Goal: Information Seeking & Learning: Learn about a topic

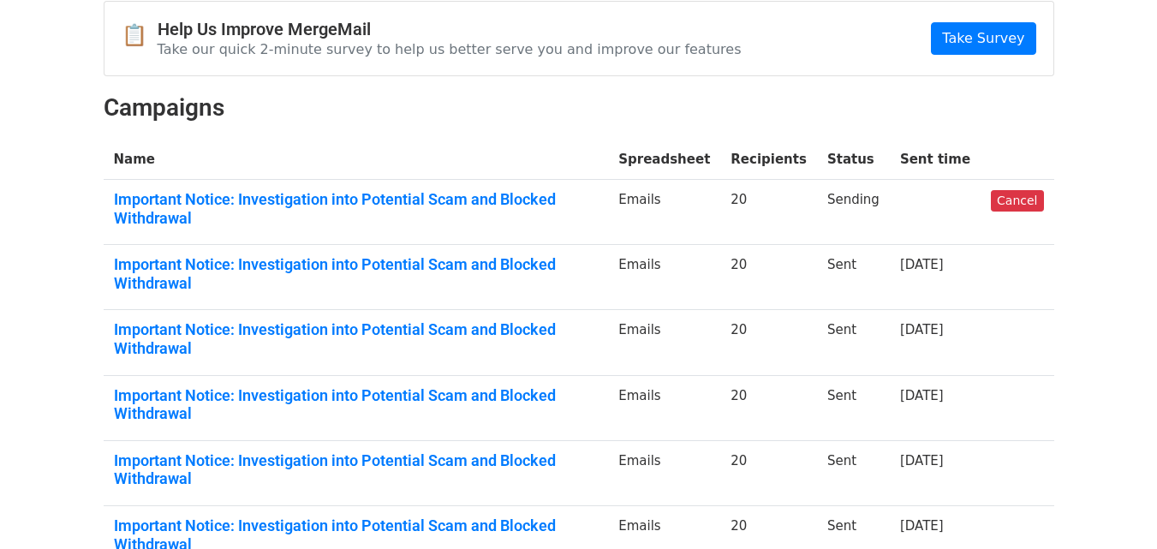
scroll to position [171, 0]
click at [506, 255] on link "Important Notice: Investigation into Potential Scam and Blocked Withdrawal" at bounding box center [356, 273] width 485 height 37
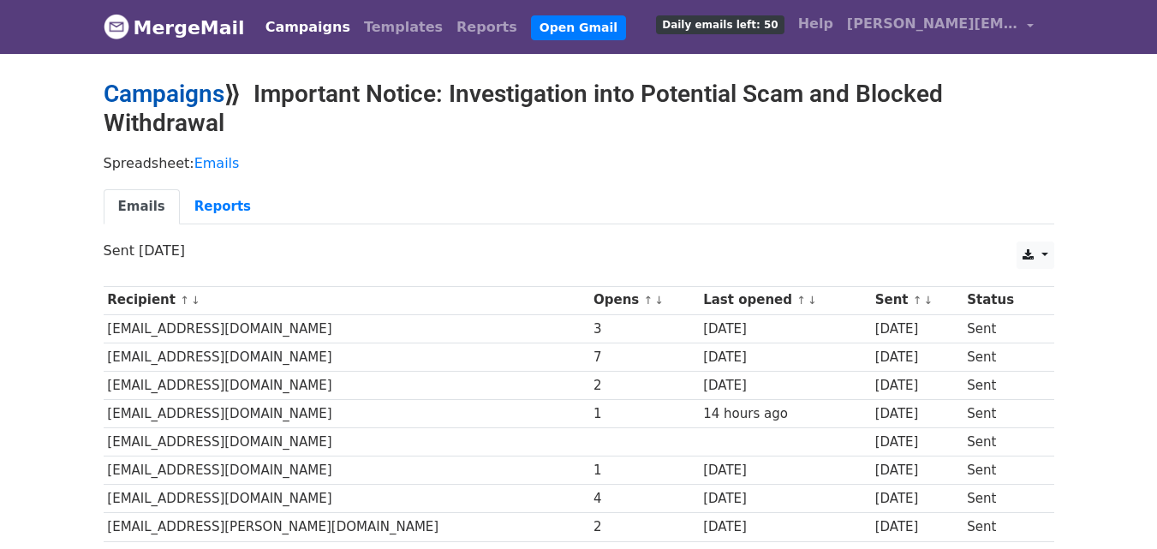
click at [182, 91] on link "Campaigns" at bounding box center [164, 94] width 121 height 28
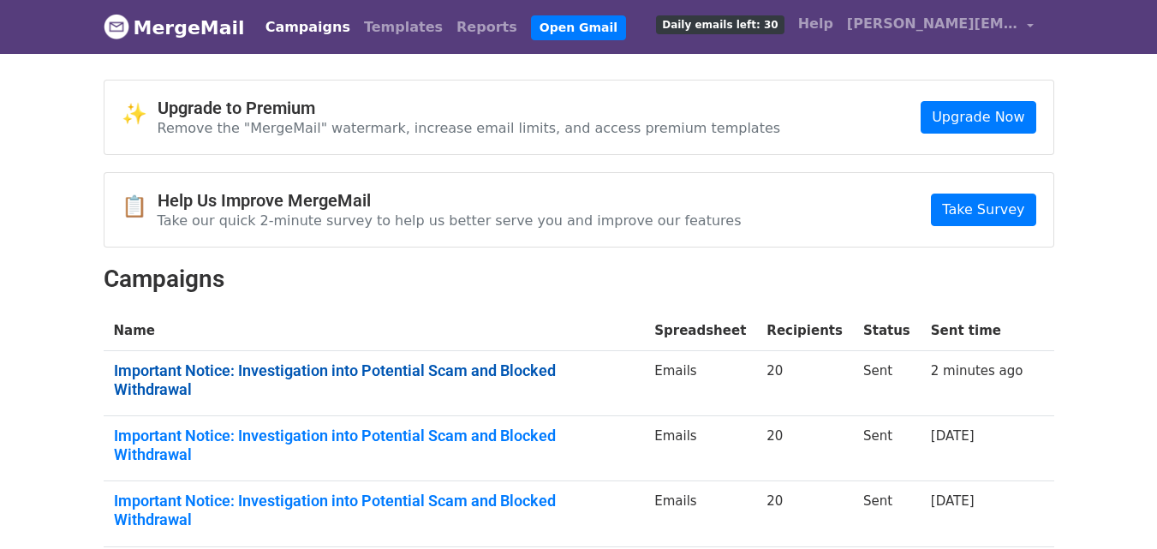
click at [517, 367] on link "Important Notice: Investigation into Potential Scam and Blocked Withdrawal" at bounding box center [374, 379] width 521 height 37
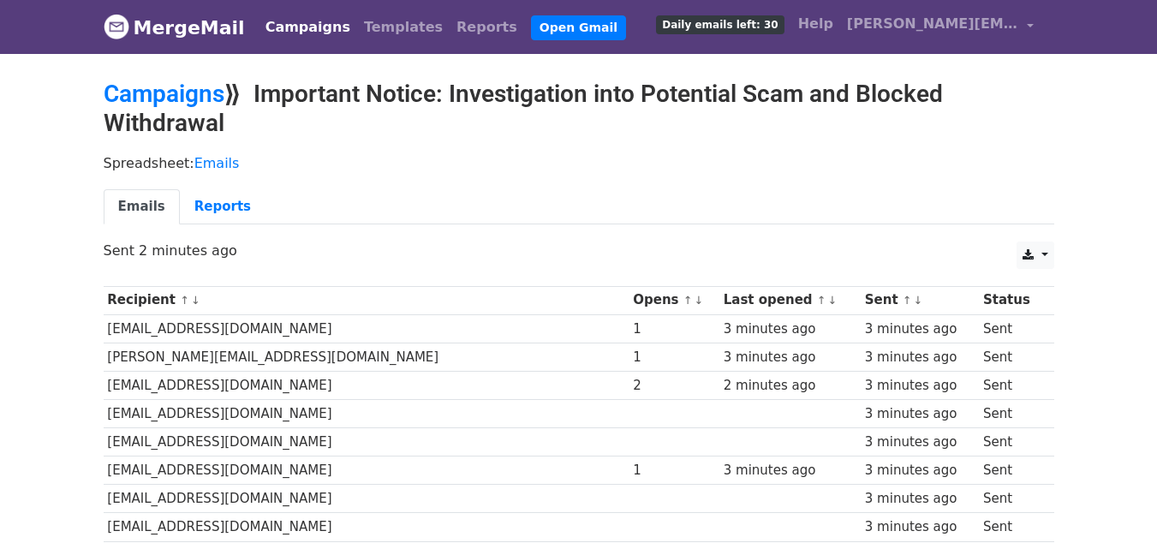
scroll to position [86, 0]
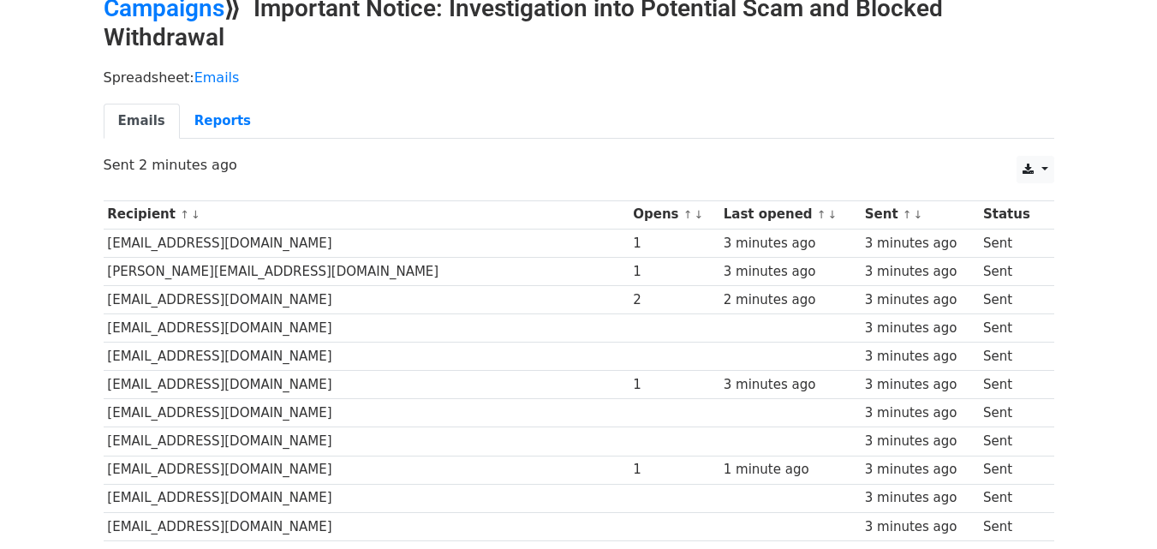
drag, startPoint x: 497, startPoint y: 298, endPoint x: 475, endPoint y: 296, distance: 21.5
click at [475, 296] on tr "marttinashwoodmith@gmail.com 2 2 minutes ago 3 minutes ago Sent" at bounding box center [579, 299] width 951 height 28
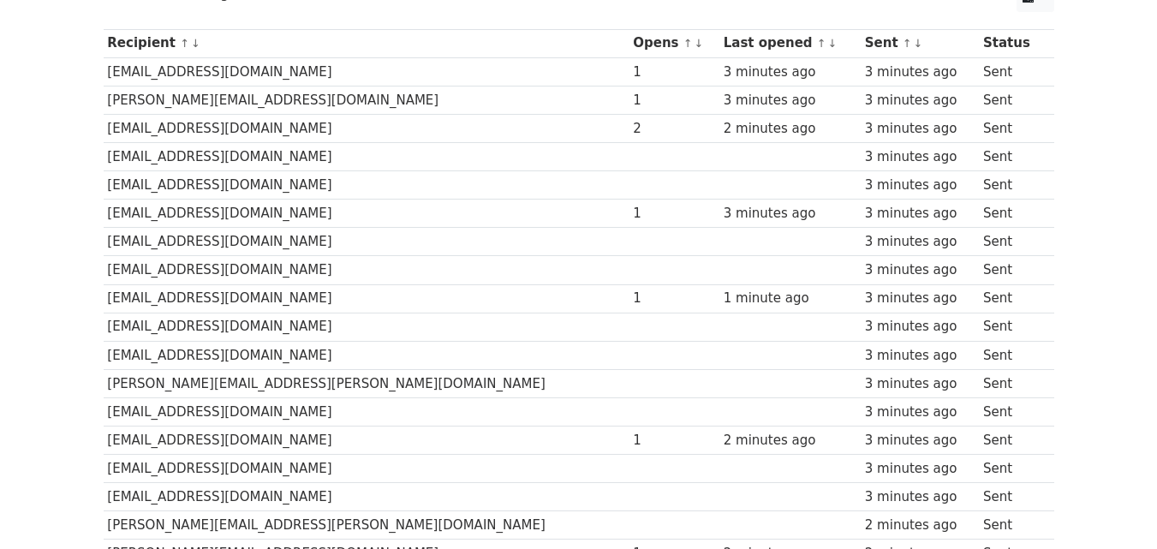
scroll to position [0, 0]
